Goal: Task Accomplishment & Management: Manage account settings

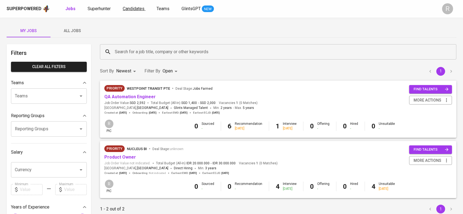
click at [132, 9] on span "Candidates" at bounding box center [134, 8] width 22 height 5
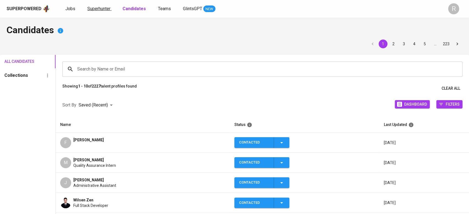
click at [95, 10] on span "Superhunter" at bounding box center [98, 8] width 23 height 5
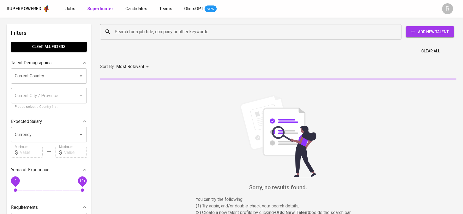
click at [130, 31] on input "Search for a job title, company or other keywords" at bounding box center [253, 32] width 278 height 10
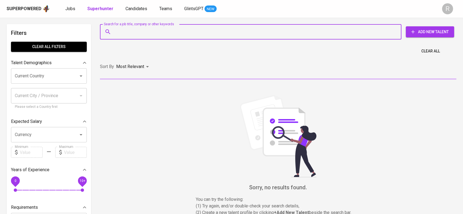
paste input "[EMAIL_ADDRESS][DOMAIN_NAME]"
type input "[EMAIL_ADDRESS][DOMAIN_NAME]"
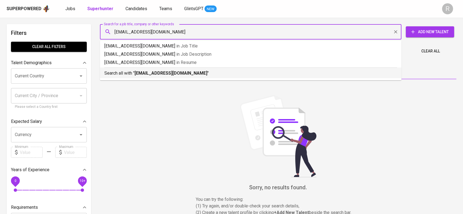
click at [133, 70] on div "Search all with " [EMAIL_ADDRESS][DOMAIN_NAME] "" at bounding box center [250, 72] width 293 height 9
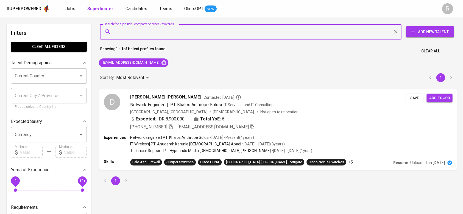
click at [309, 115] on div "[PERSON_NAME] [PERSON_NAME] Contacted [DATE] Network Engineer | PT. Khalos Anth…" at bounding box center [268, 112] width 276 height 37
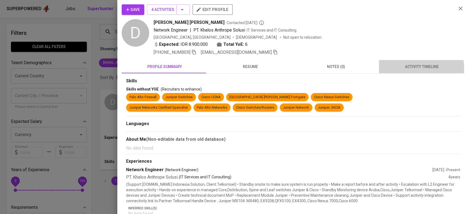
click at [403, 68] on span "activity timeline" at bounding box center [421, 66] width 79 height 7
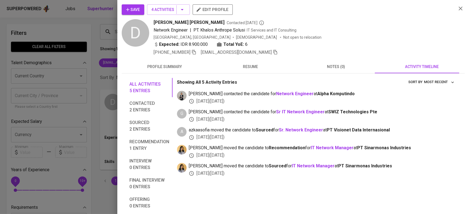
click at [139, 9] on span "Save" at bounding box center [133, 9] width 14 height 7
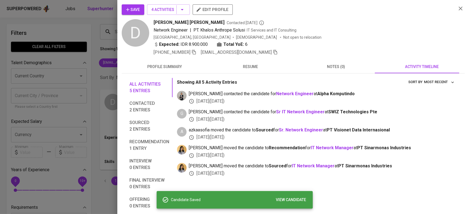
click at [76, 46] on div at bounding box center [234, 107] width 469 height 214
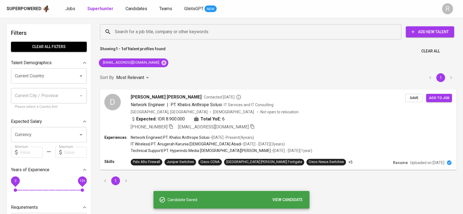
click at [136, 12] on div "Superpowered Jobs Superhunter Candidates Teams GlintsGPT NEW" at bounding box center [223, 9] width 433 height 8
click at [132, 8] on span "Candidates" at bounding box center [137, 8] width 22 height 5
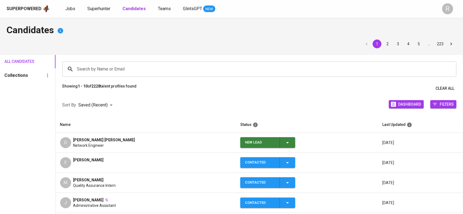
scroll to position [1, 0]
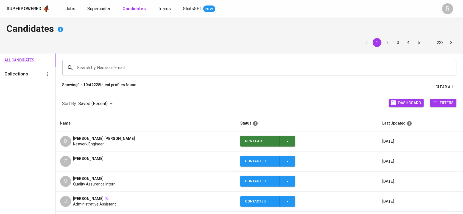
click at [285, 140] on icon "button" at bounding box center [288, 141] width 7 height 7
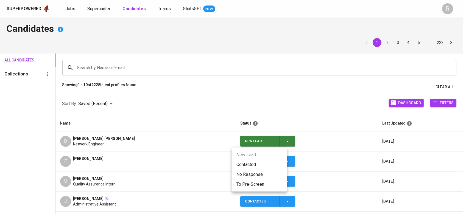
click at [246, 162] on li "Contacted" at bounding box center [259, 165] width 55 height 10
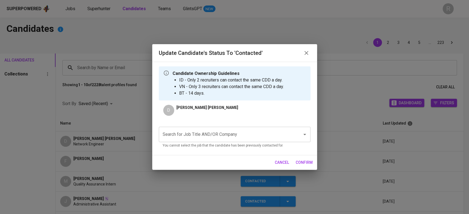
click at [174, 135] on input "Search for Job Title AND/OR Company" at bounding box center [226, 134] width 131 height 10
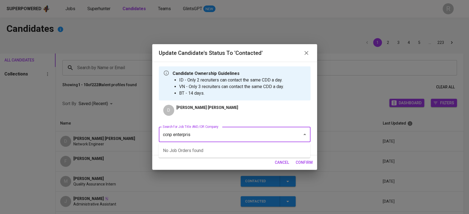
type input "ccnp enterprise"
type input "ccnp"
type input "netmarks"
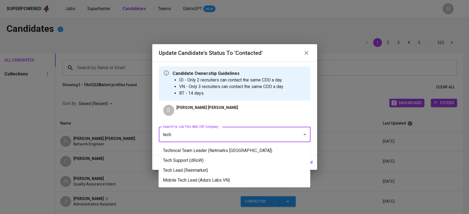
click at [196, 148] on li "Technical Team Leader (Netmarks [GEOGRAPHIC_DATA])" at bounding box center [235, 151] width 152 height 10
type input "tech"
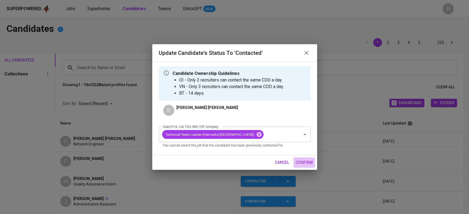
click at [299, 162] on span "confirm" at bounding box center [304, 162] width 17 height 7
